Goal: Book appointment/travel/reservation

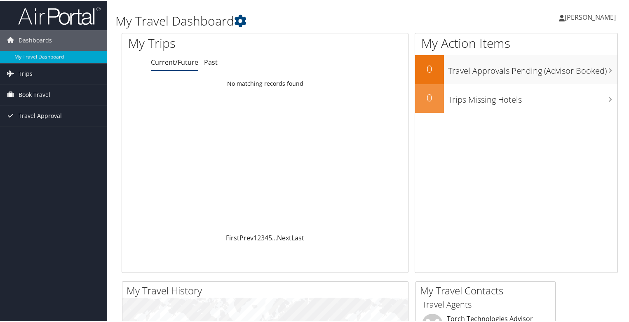
click at [38, 95] on span "Book Travel" at bounding box center [35, 94] width 32 height 21
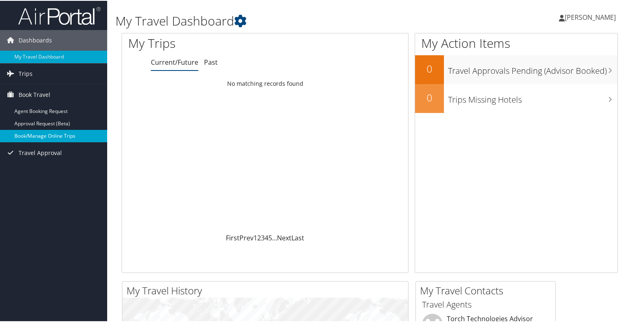
click at [41, 137] on link "Book/Manage Online Trips" at bounding box center [53, 135] width 107 height 12
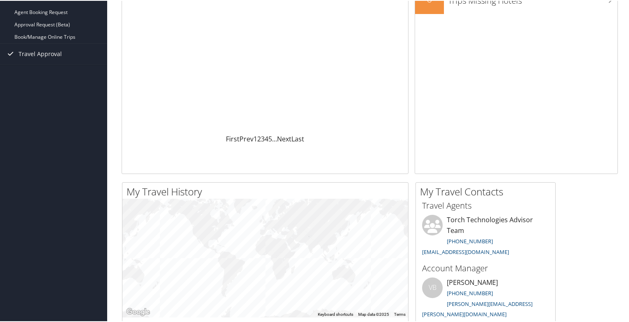
click at [410, 114] on div "My Trips Current/Future Past Loading... No matching records found First Prev 1 …" at bounding box center [268, 53] width 293 height 240
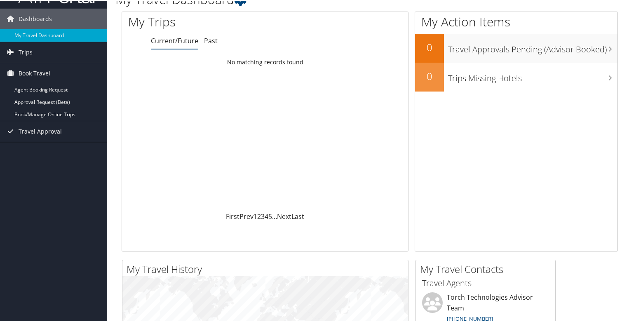
scroll to position [0, 0]
